Goal: Transaction & Acquisition: Purchase product/service

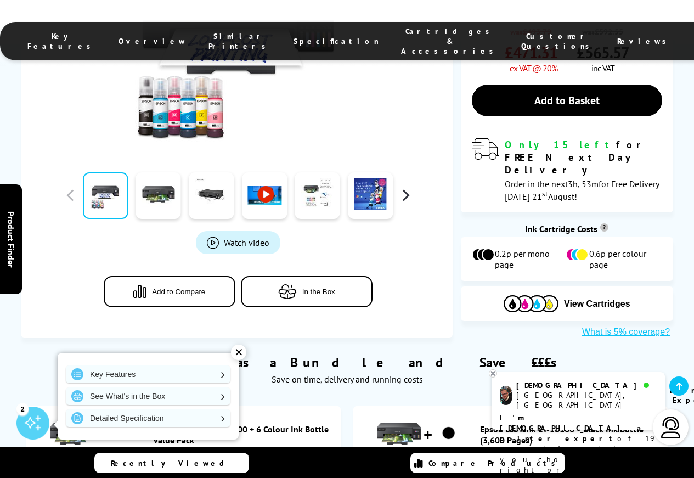
scroll to position [493, 0]
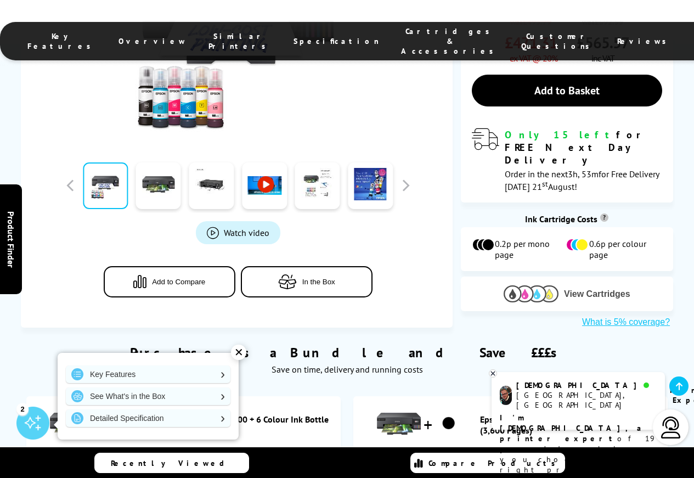
click at [606, 289] on span "View Cartridges" at bounding box center [597, 294] width 66 height 10
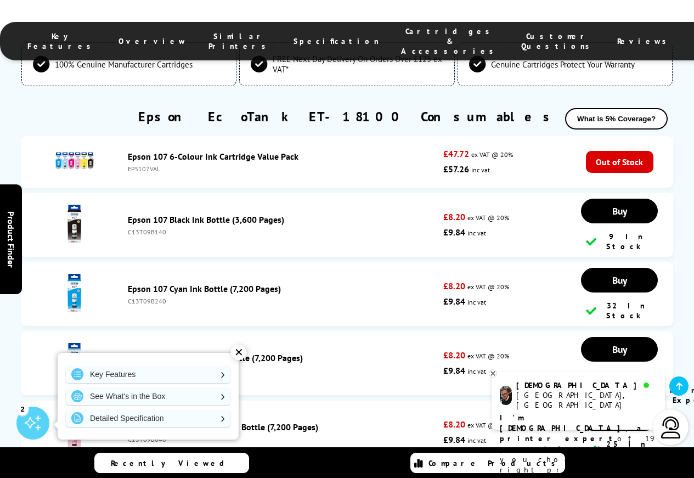
scroll to position [2929, 0]
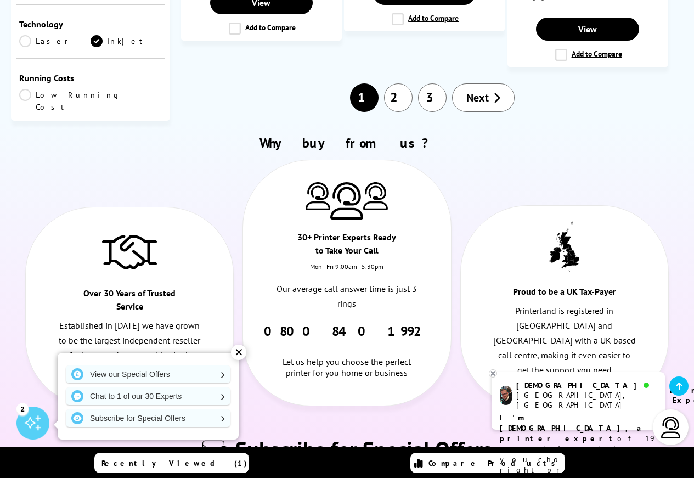
scroll to position [1974, 0]
